Goal: Obtain resource: Download file/media

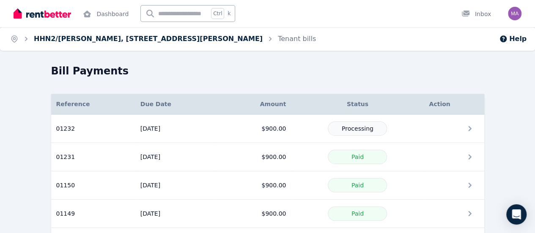
click at [139, 35] on link "HHN2/[PERSON_NAME], [STREET_ADDRESS][PERSON_NAME]" at bounding box center [148, 39] width 229 height 8
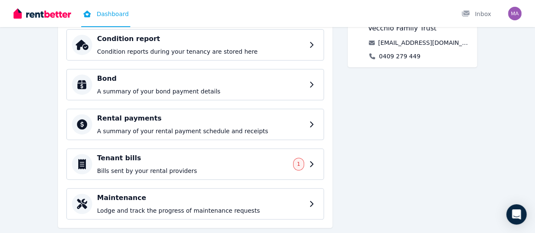
scroll to position [175, 0]
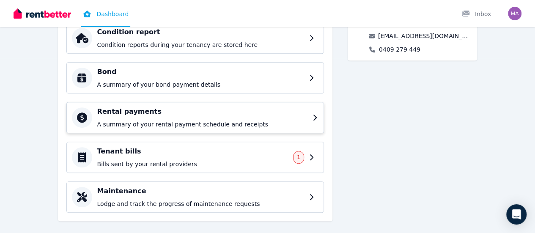
click at [214, 117] on div "Rental payments A summary of your rental payment schedule and receipts" at bounding box center [202, 118] width 210 height 22
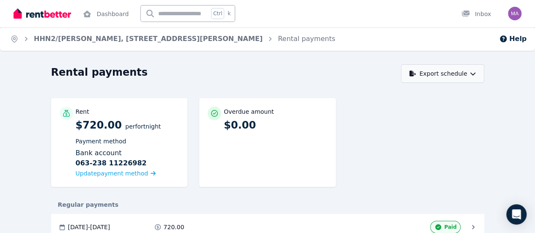
click at [481, 71] on button "Export schedule" at bounding box center [442, 73] width 83 height 19
click at [470, 97] on div "PDF" at bounding box center [443, 95] width 72 height 8
